Goal: Task Accomplishment & Management: Manage account settings

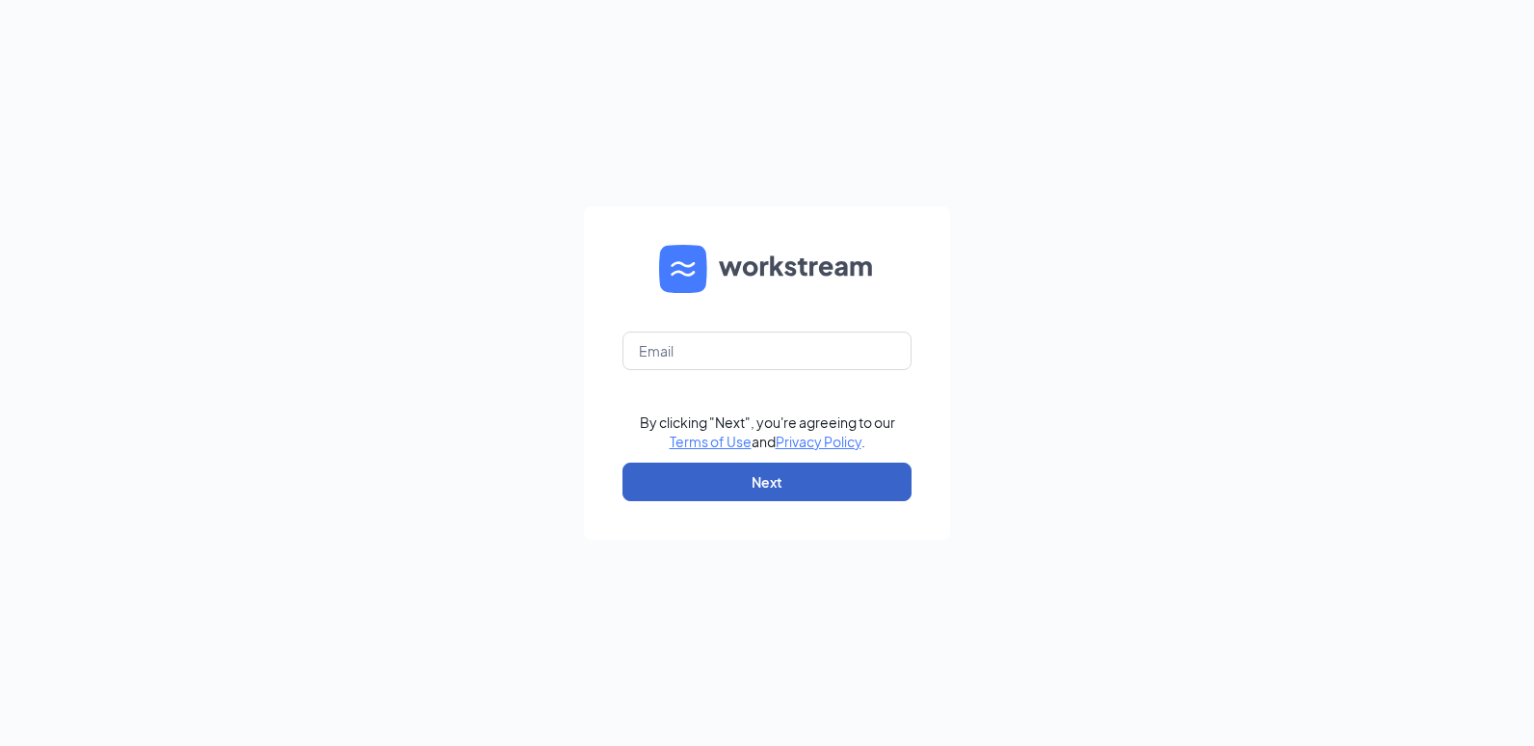
click at [737, 485] on button "Next" at bounding box center [767, 482] width 289 height 39
click at [706, 354] on input "text" at bounding box center [767, 350] width 289 height 39
type input "[EMAIL_ADDRESS][DOMAIN_NAME]"
click at [824, 474] on button "Next" at bounding box center [767, 482] width 289 height 39
